Goal: Manage account settings

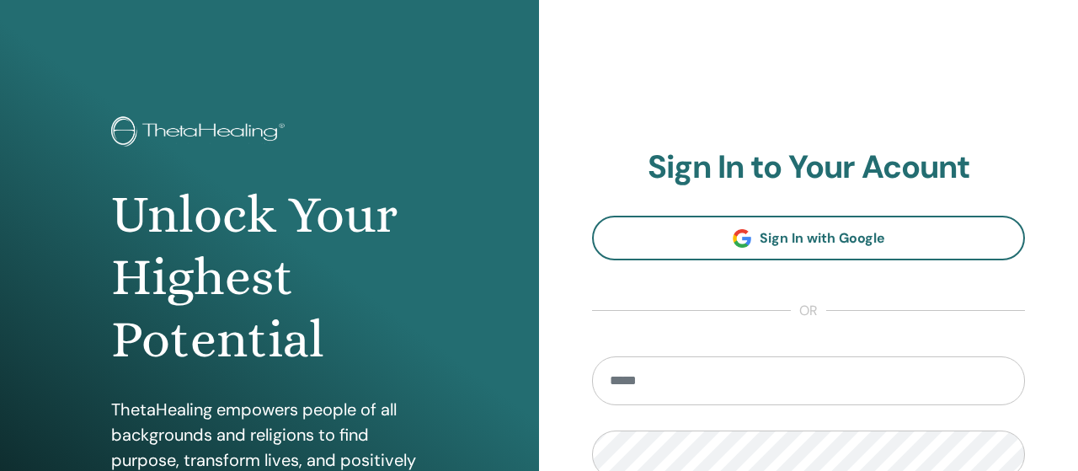
click at [650, 382] on input "email" at bounding box center [808, 380] width 433 height 49
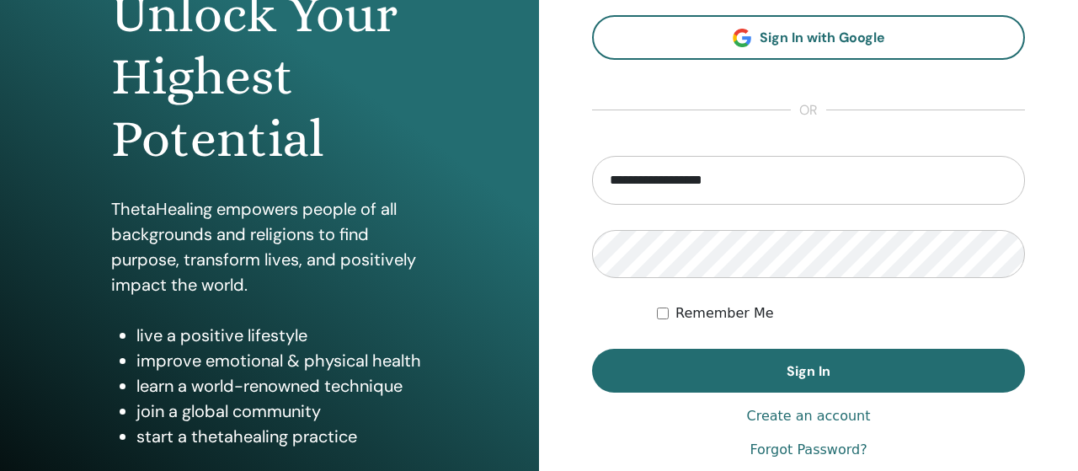
scroll to position [201, 0]
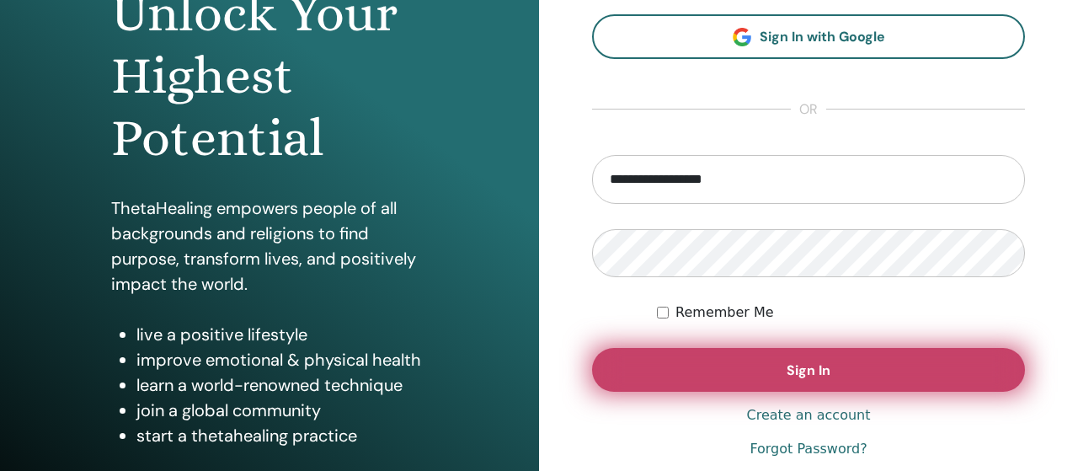
type input "**********"
click at [805, 368] on span "Sign In" at bounding box center [809, 370] width 44 height 18
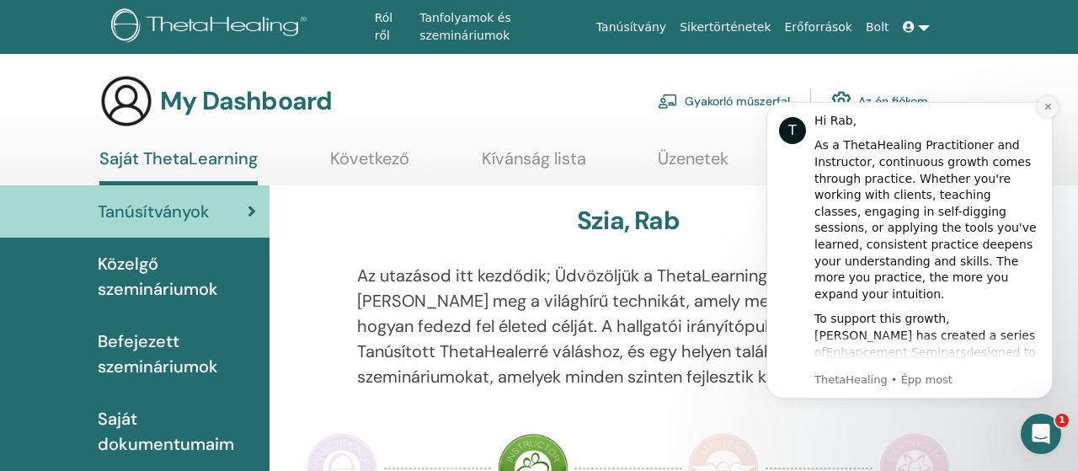
click at [1048, 105] on icon "Dismiss notification" at bounding box center [1048, 106] width 9 height 9
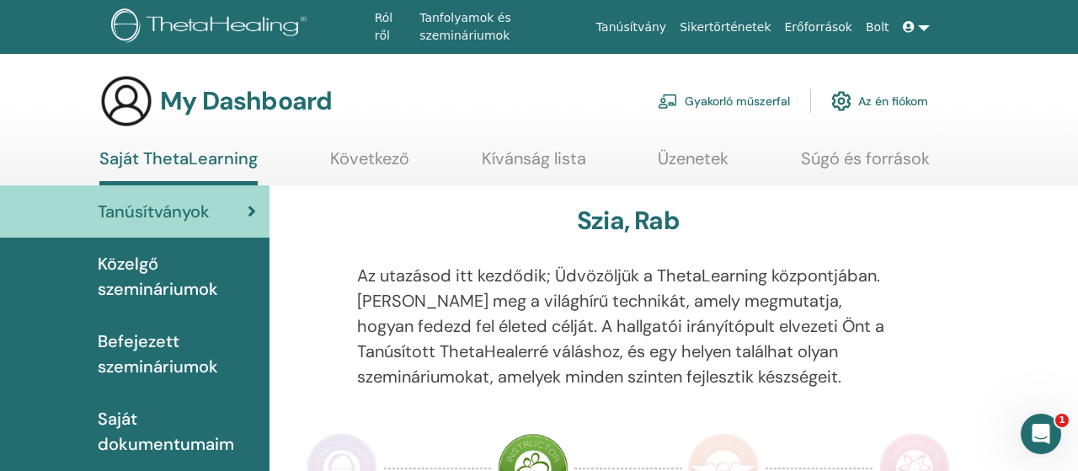
click at [181, 280] on span "Közelgő szemináriumok" at bounding box center [177, 276] width 158 height 51
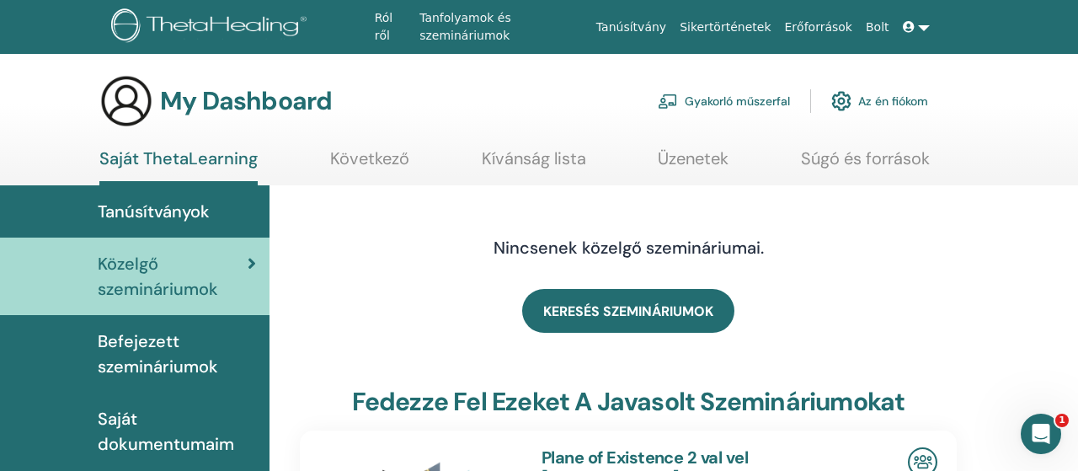
click at [890, 103] on link "Az én fiókom" at bounding box center [879, 101] width 97 height 37
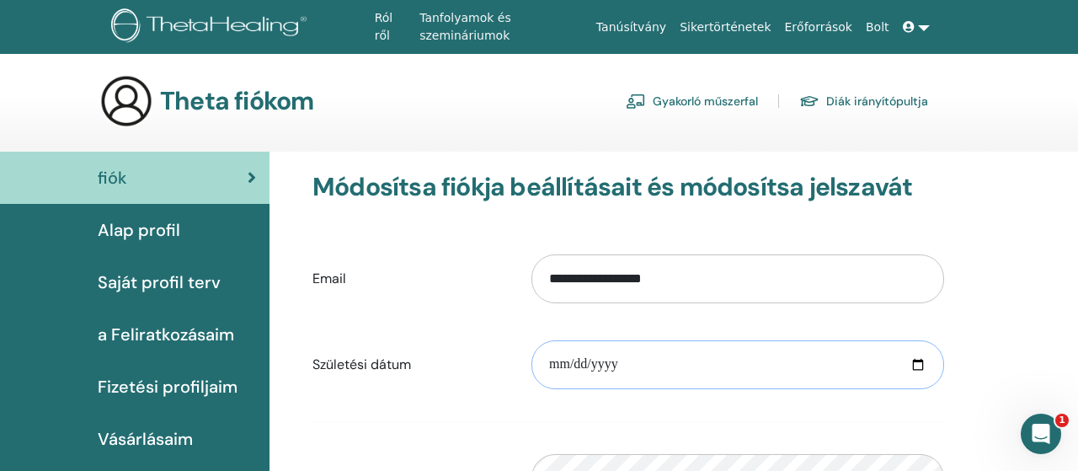
click at [916, 366] on input "date" at bounding box center [737, 364] width 413 height 49
click at [639, 358] on input "date" at bounding box center [737, 364] width 413 height 49
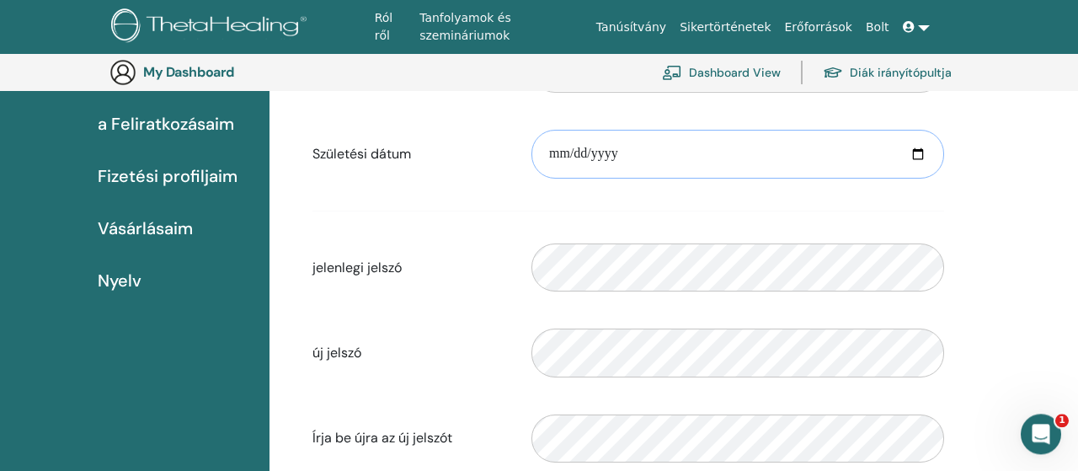
scroll to position [248, 0]
type input "**********"
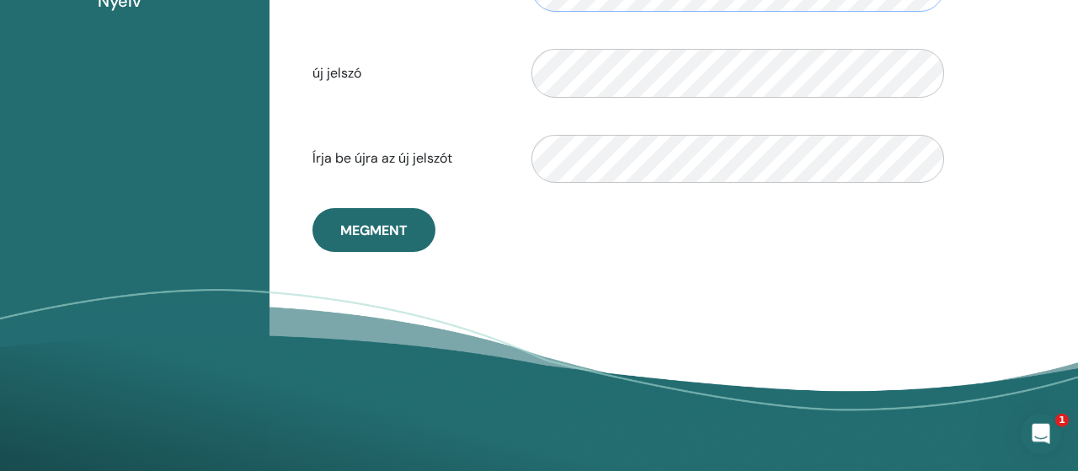
scroll to position [494, 0]
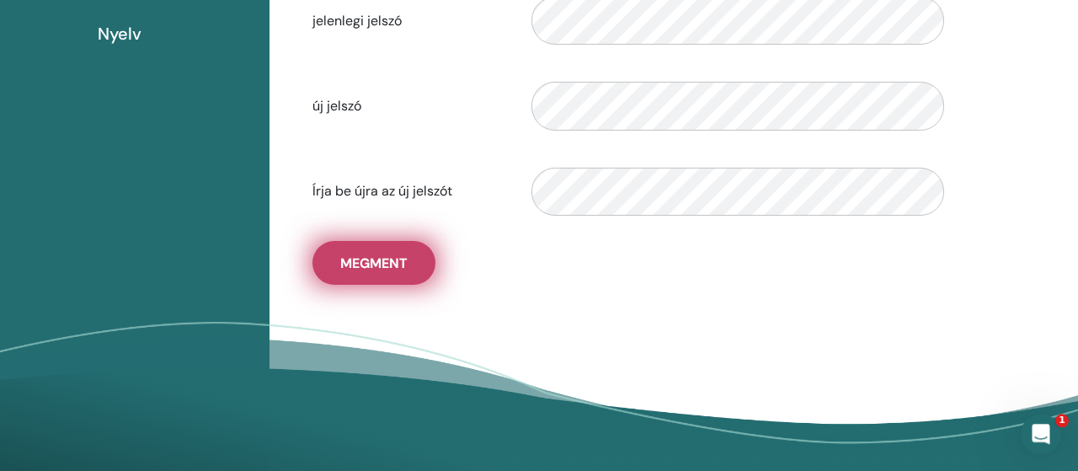
click at [376, 259] on span "Megment" at bounding box center [373, 263] width 67 height 18
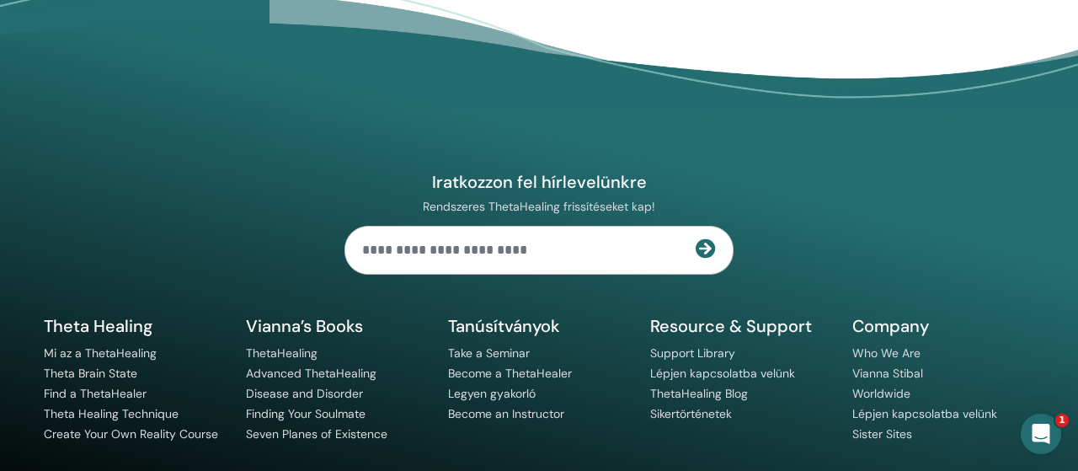
scroll to position [0, 0]
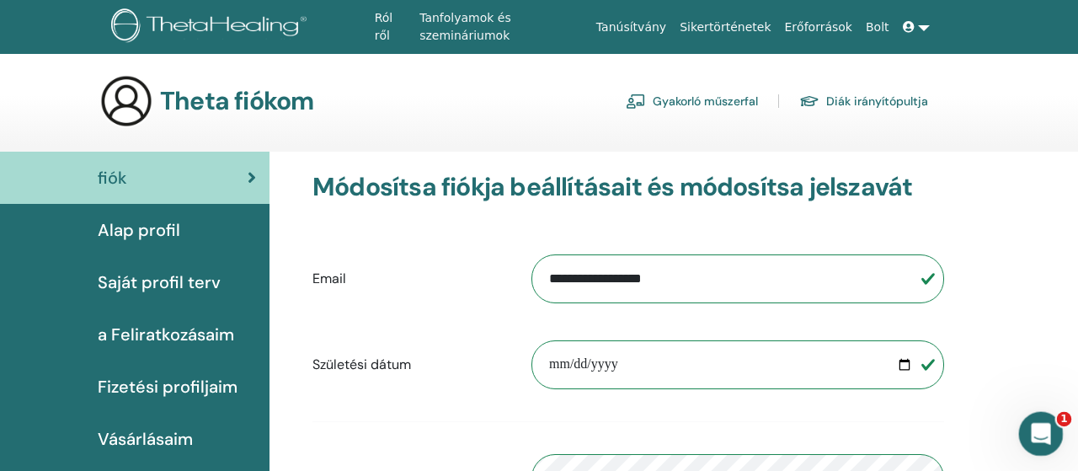
click at [1051, 420] on div "Intercom üzenőfelület megnyitása" at bounding box center [1039, 431] width 56 height 56
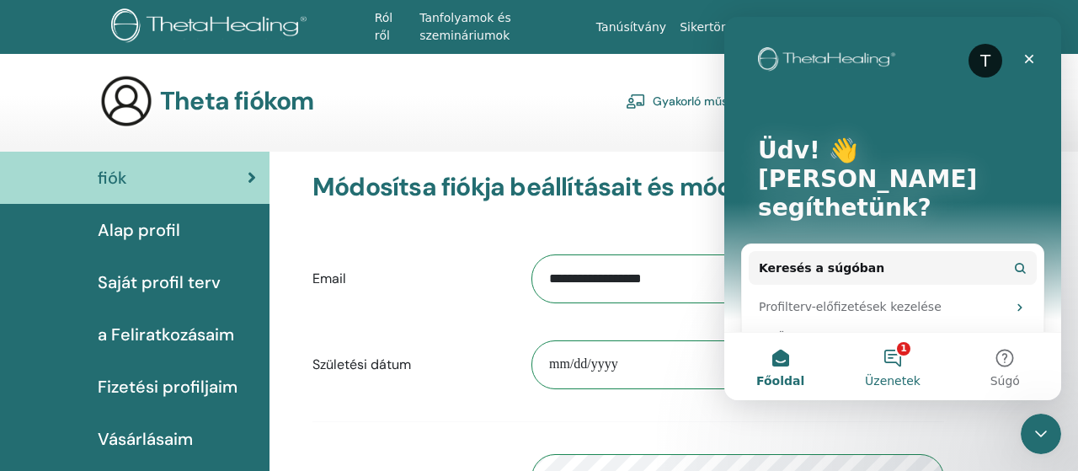
click at [892, 361] on button "1 Üzenetek" at bounding box center [892, 366] width 112 height 67
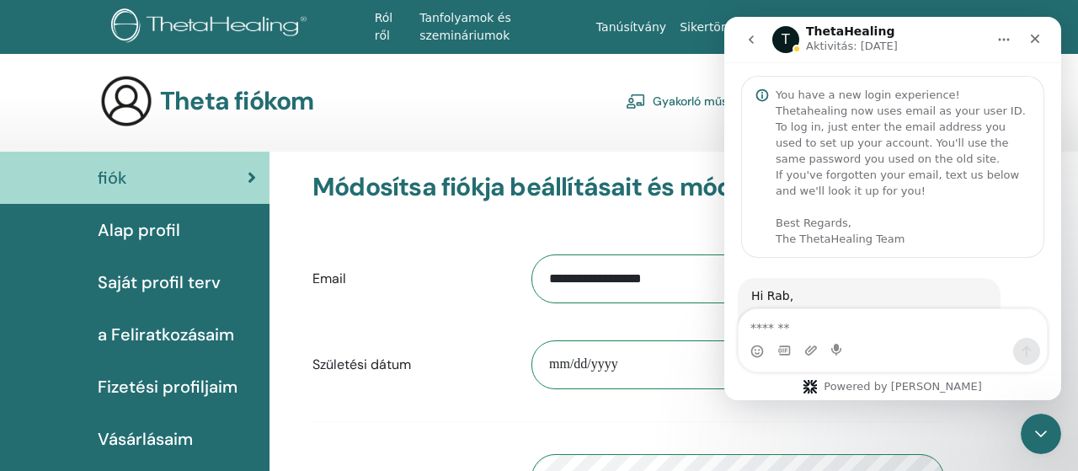
scroll to position [1011, 0]
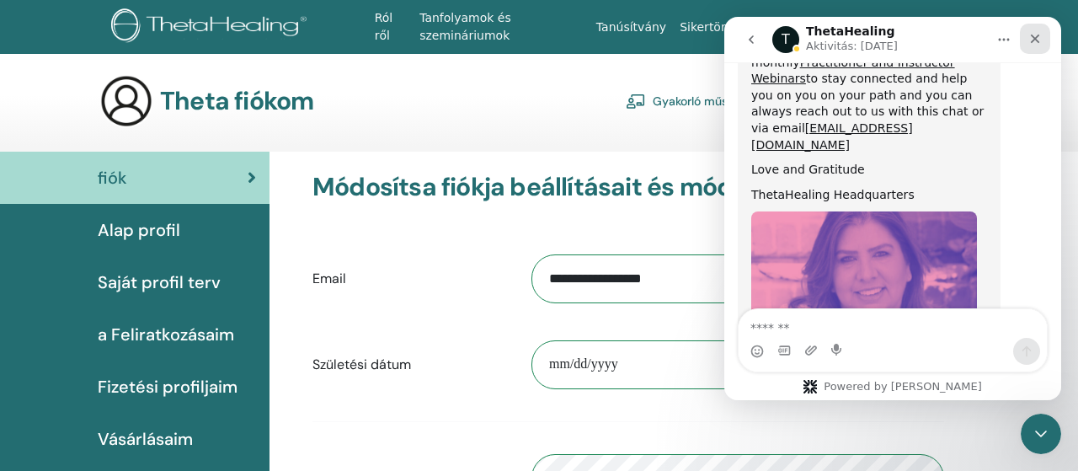
click at [1031, 30] on div "Bezárás" at bounding box center [1035, 39] width 30 height 30
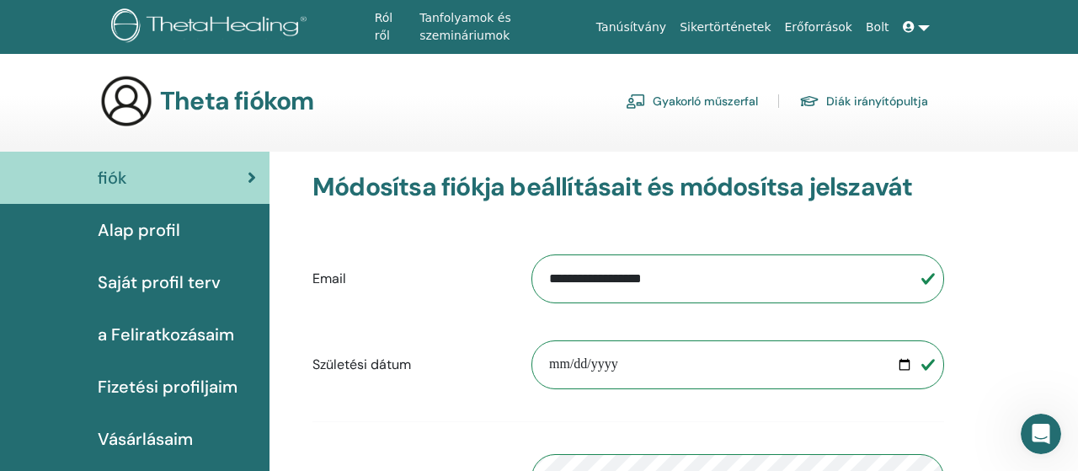
scroll to position [0, 0]
click at [156, 227] on span "Alap profil" at bounding box center [139, 229] width 83 height 25
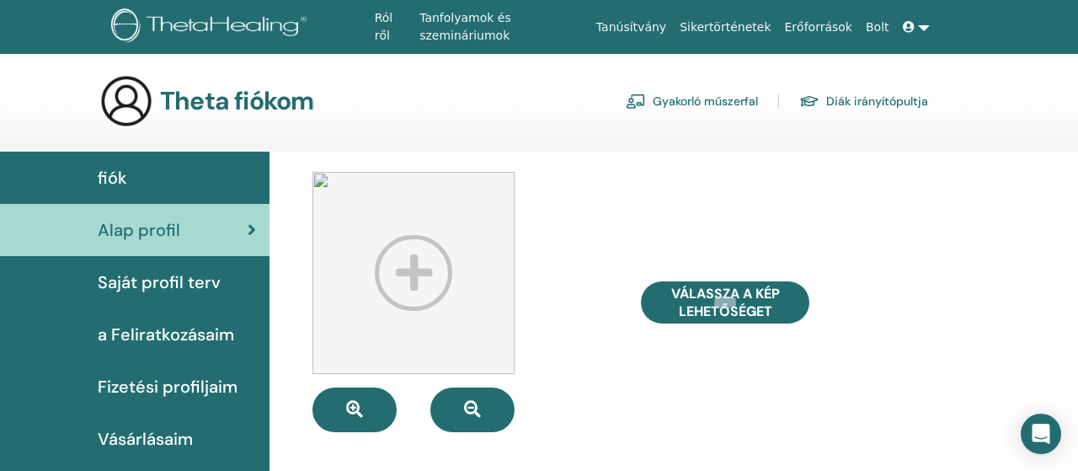
click at [166, 440] on span "Vásárlásaim" at bounding box center [145, 438] width 95 height 25
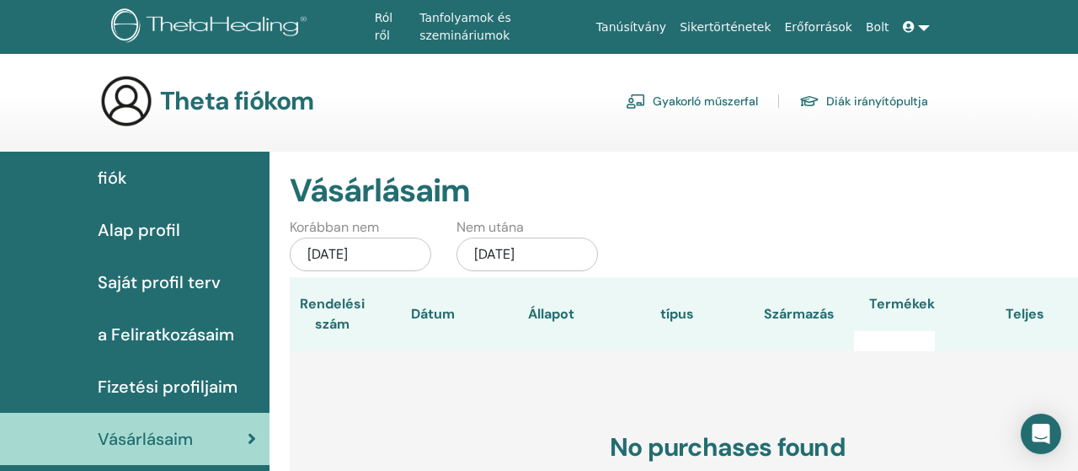
click at [926, 26] on link at bounding box center [916, 27] width 40 height 31
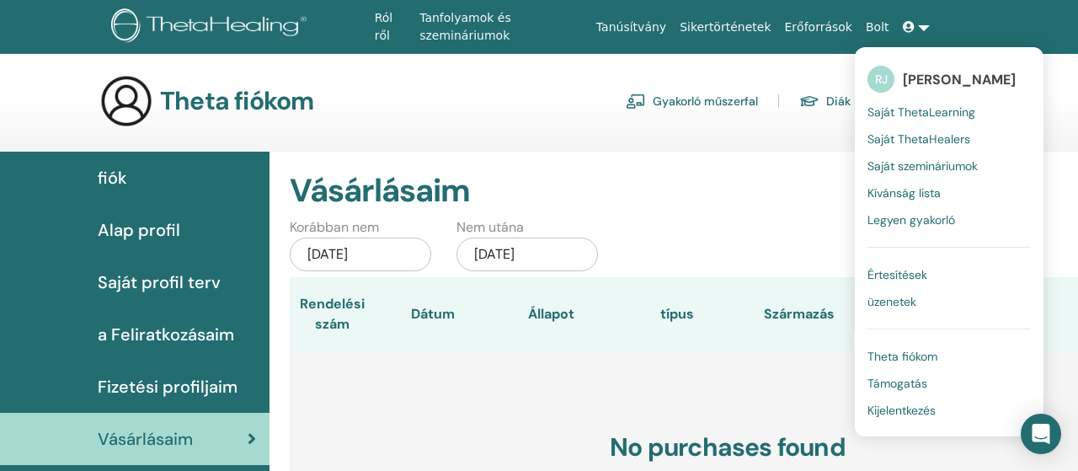
click at [797, 176] on h2 "Vásárlásaim" at bounding box center [677, 191] width 775 height 39
